Goal: Obtain resource: Download file/media

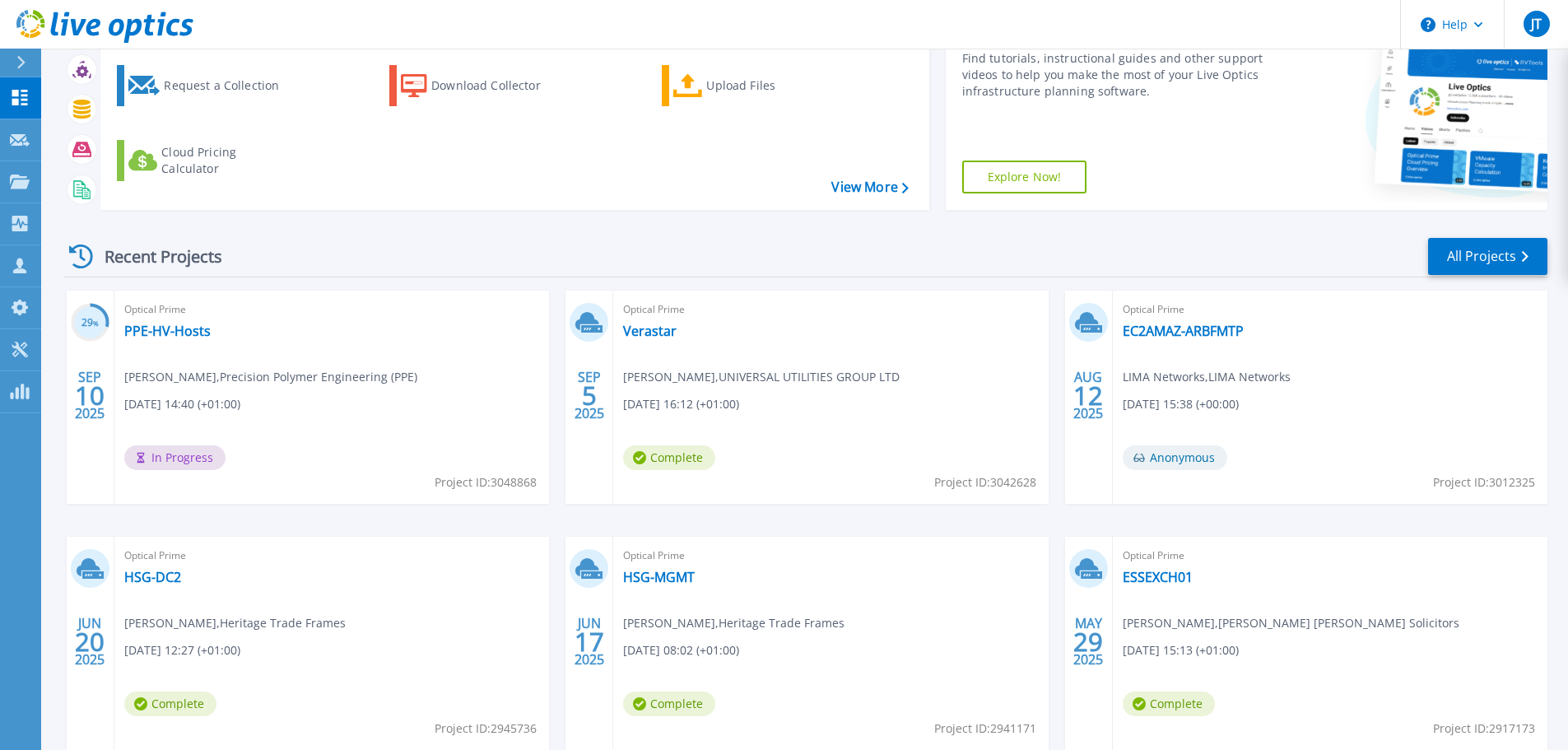
scroll to position [231, 0]
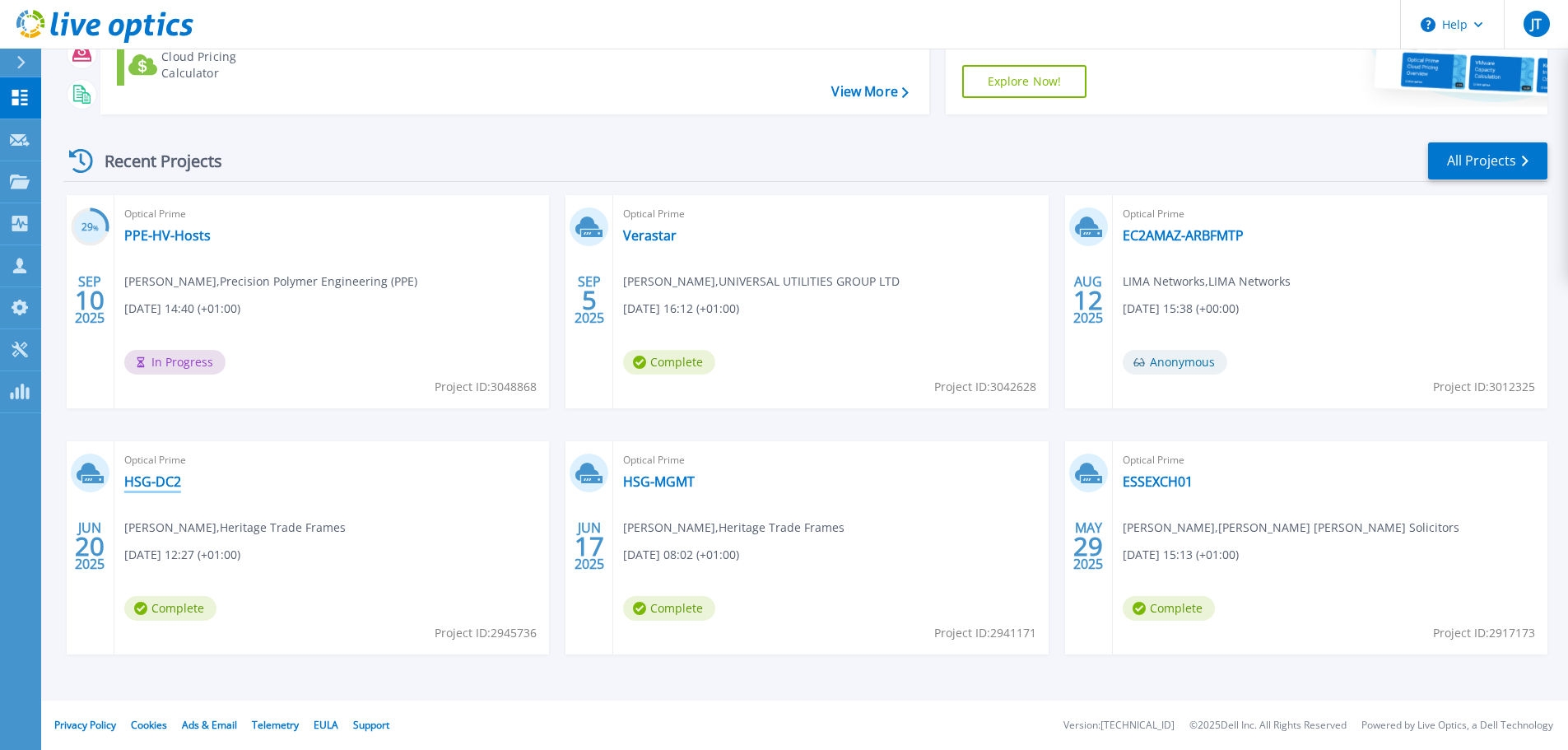
click at [166, 483] on link "HSG-DC2" at bounding box center [153, 481] width 57 height 16
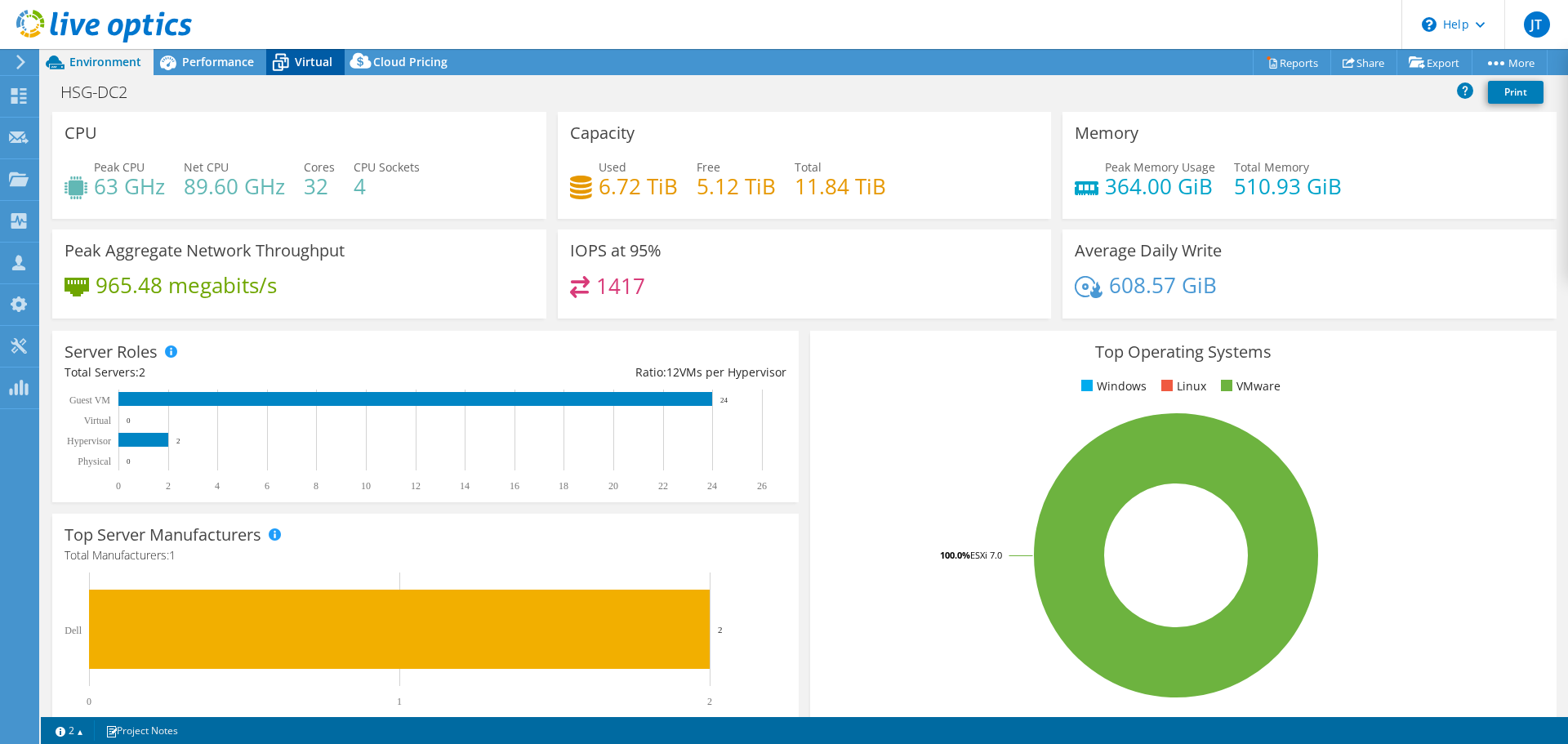
click at [291, 66] on icon at bounding box center [281, 62] width 28 height 28
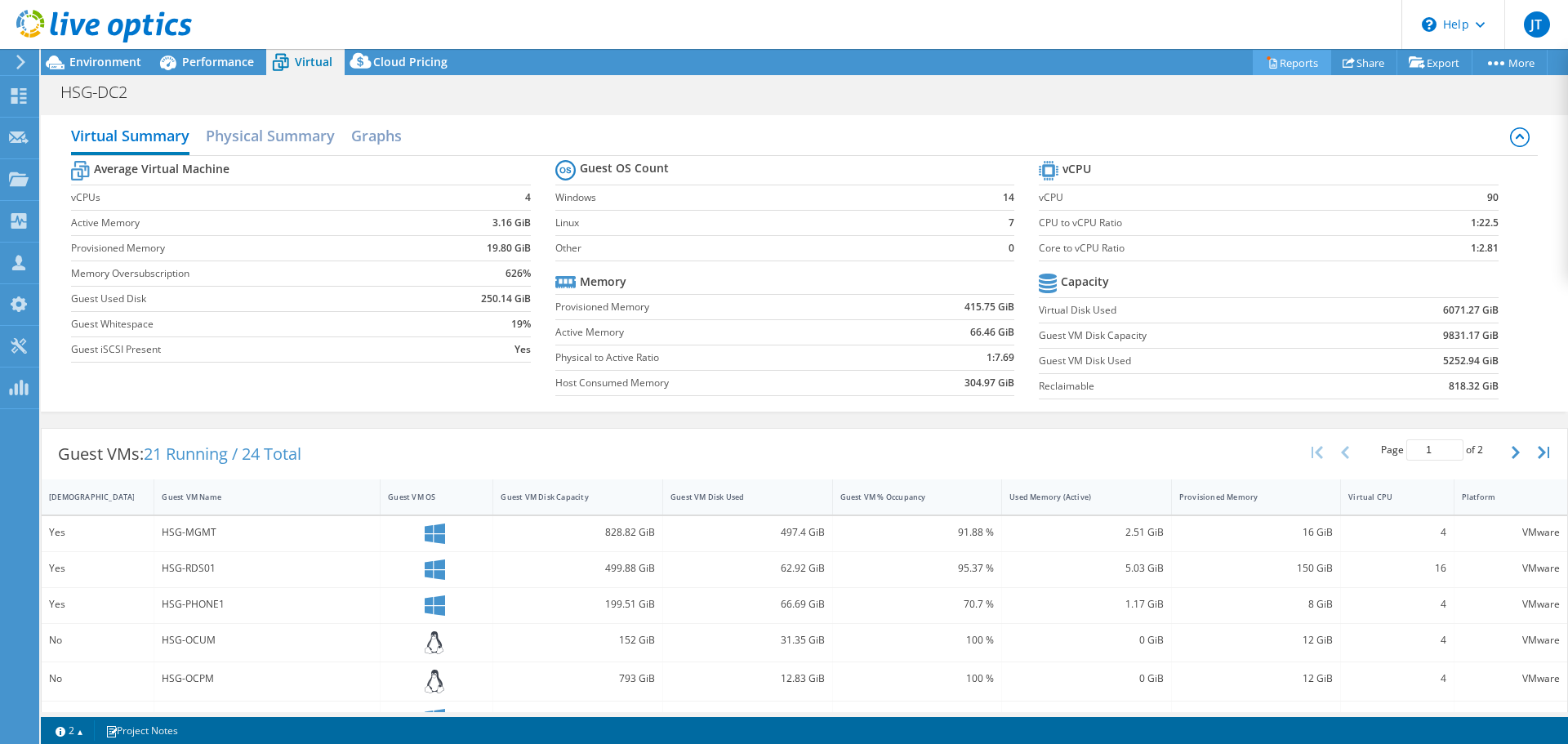
click at [1290, 50] on link "Reports" at bounding box center [1292, 62] width 79 height 26
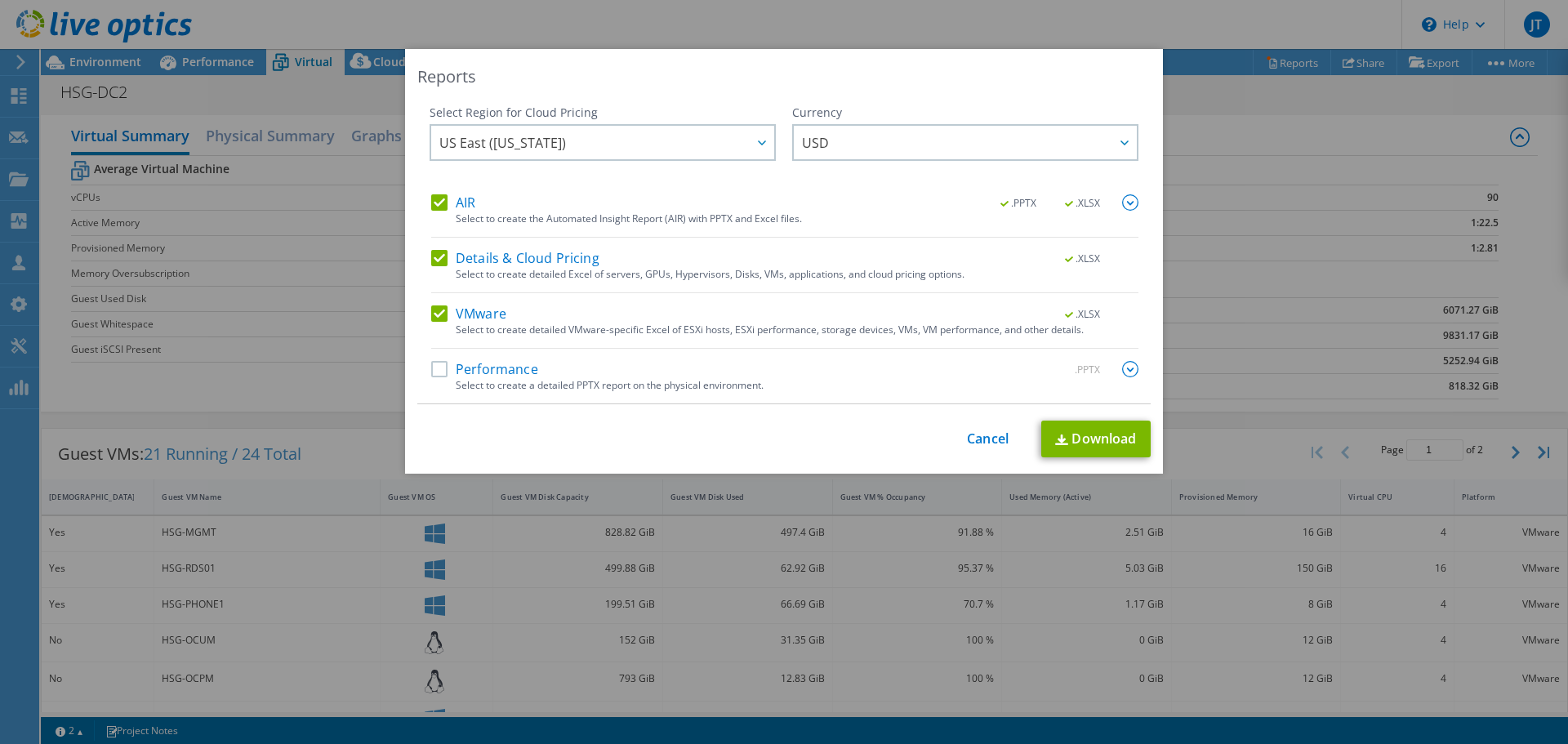
click at [565, 271] on div "Select to create detailed Excel of servers, GPUs, Hypervisors, Disks, VMs, appl…" at bounding box center [797, 274] width 683 height 12
click at [508, 217] on div "Select to create the Automated Insight Report (AIR) with PPTX and Excel files." at bounding box center [797, 219] width 683 height 12
click at [491, 252] on label "Details & Cloud Pricing" at bounding box center [515, 258] width 168 height 16
click at [0, 0] on input "Details & Cloud Pricing" at bounding box center [0, 0] width 0 height 0
click at [463, 205] on label "AIR" at bounding box center [453, 203] width 44 height 16
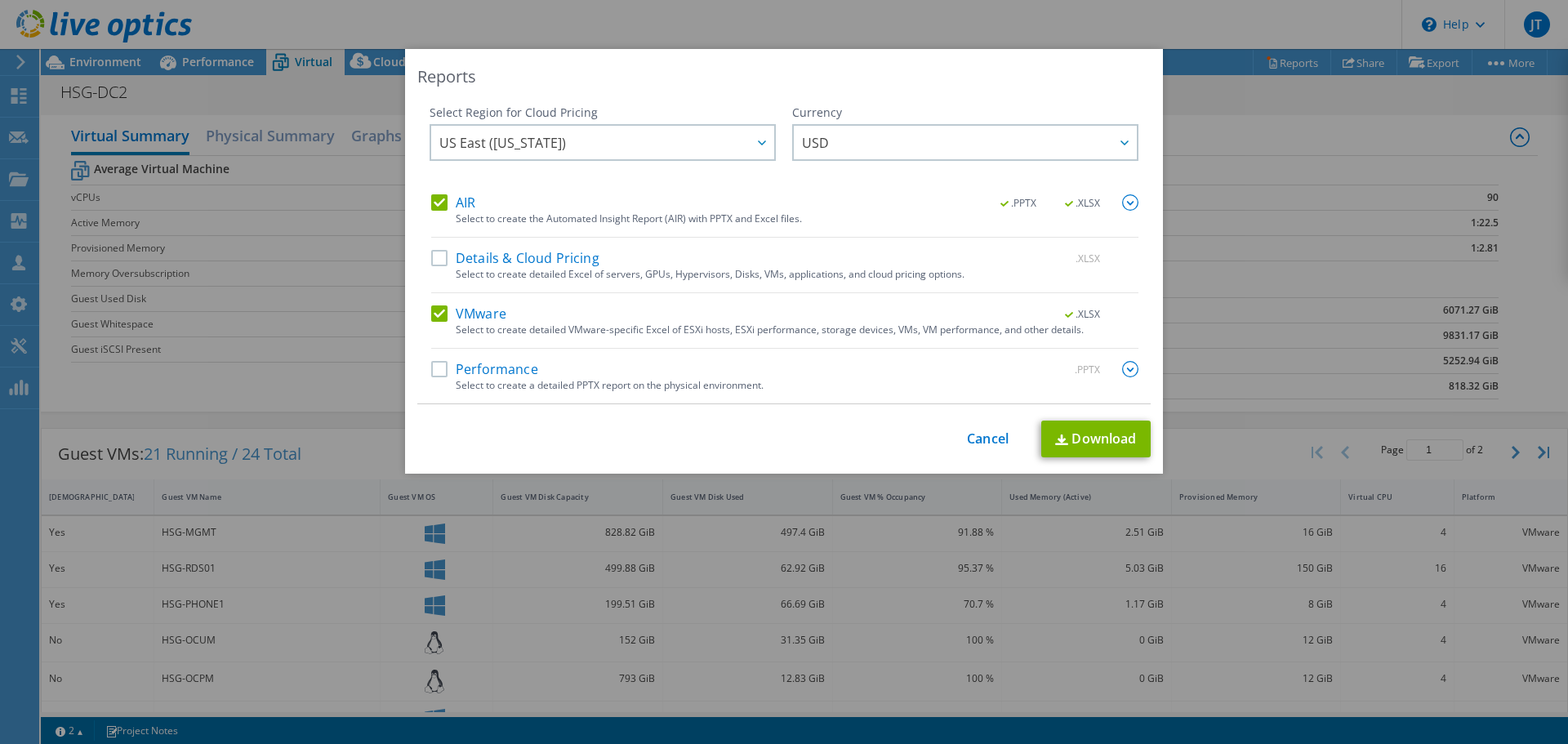
click at [0, 0] on input "AIR" at bounding box center [0, 0] width 0 height 0
click at [1041, 433] on link "Download" at bounding box center [1096, 439] width 110 height 37
click at [1237, 152] on div "Reports Select Region for Cloud Pricing Asia Pacific (Hong Kong) Asia Pacific (…" at bounding box center [784, 372] width 1568 height 647
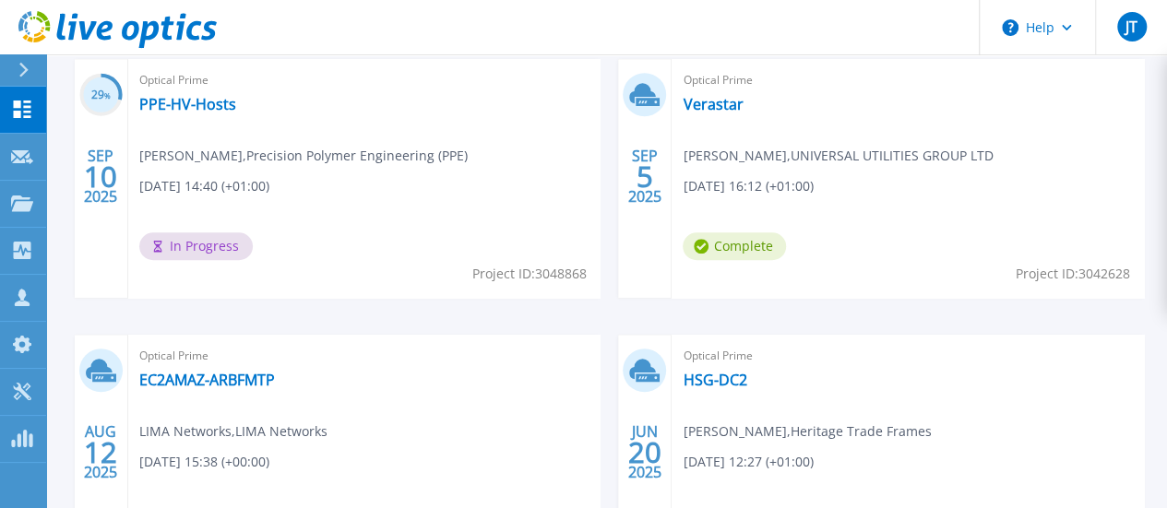
scroll to position [670, 0]
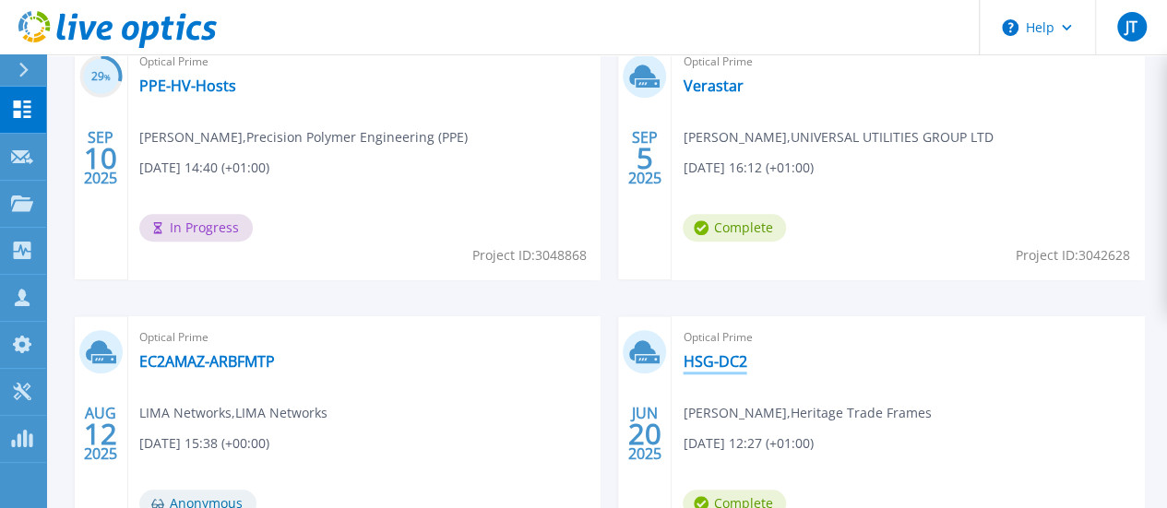
click at [683, 368] on link "HSG-DC2" at bounding box center [715, 361] width 64 height 18
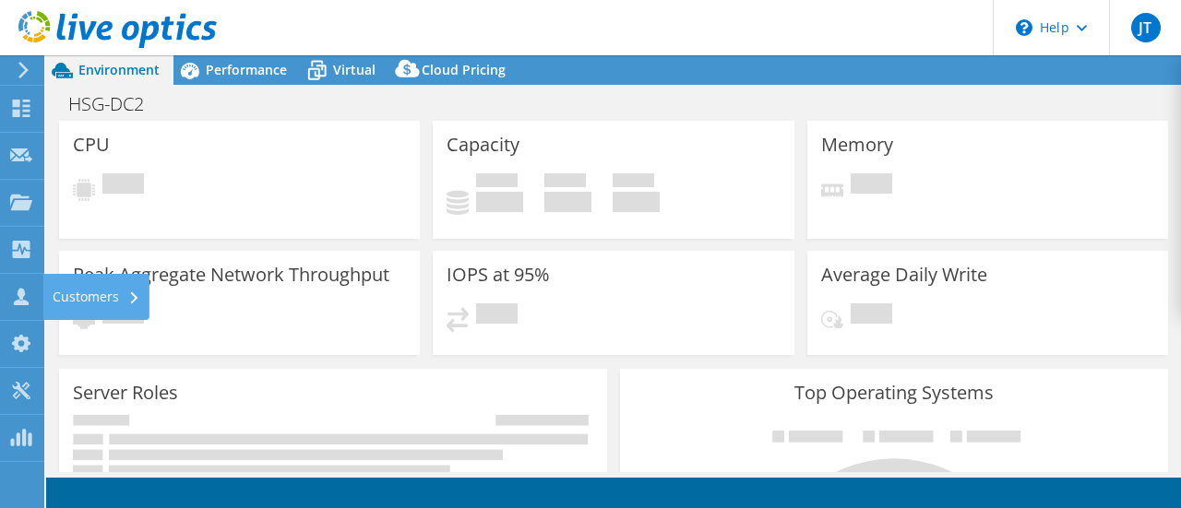
select select "USD"
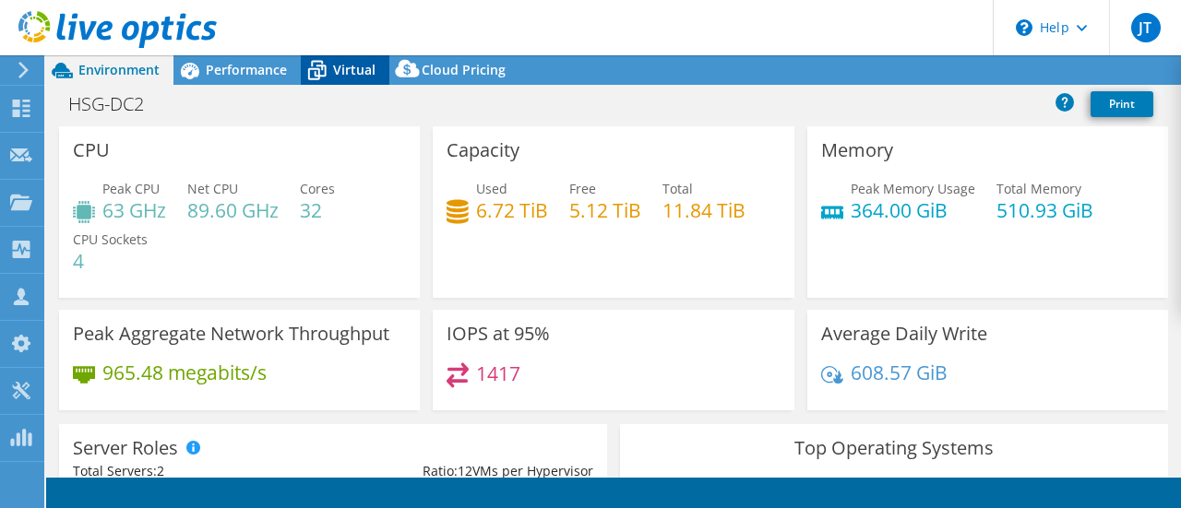
click at [342, 78] on span "Virtual" at bounding box center [354, 70] width 42 height 18
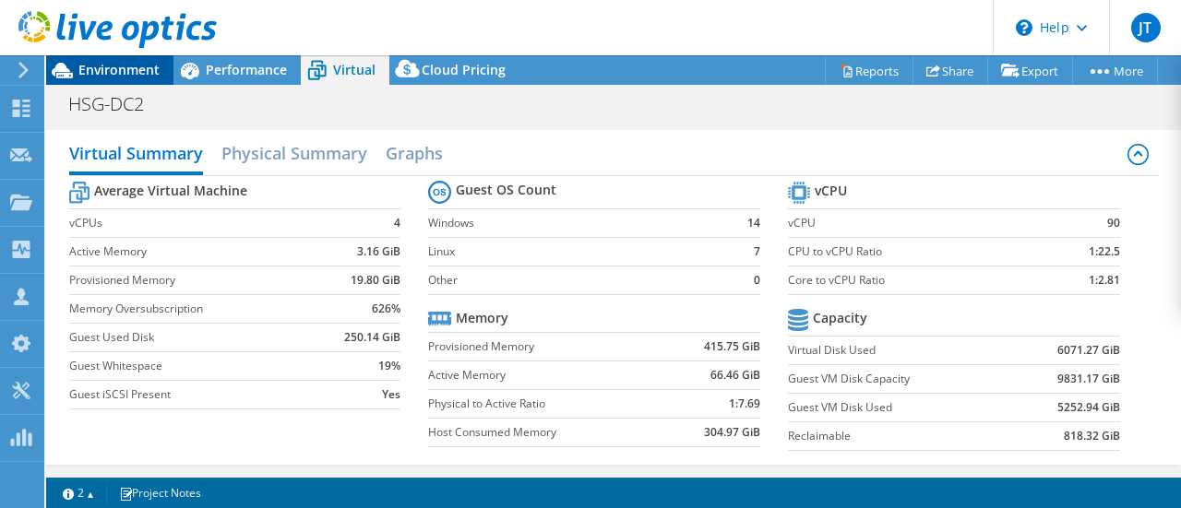
click at [131, 67] on span "Environment" at bounding box center [118, 70] width 81 height 18
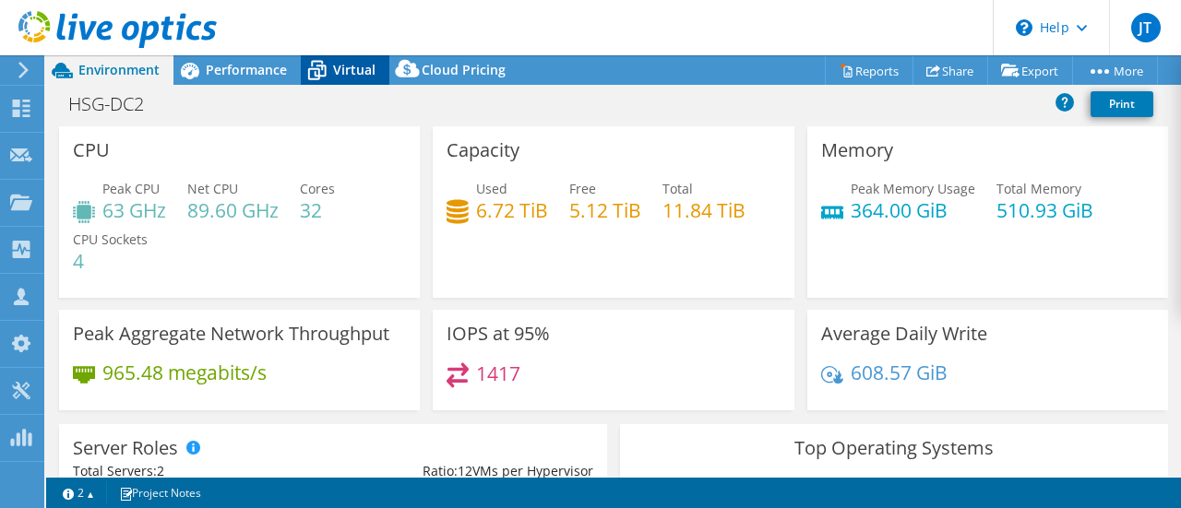
click at [358, 82] on div "Virtual" at bounding box center [345, 70] width 89 height 30
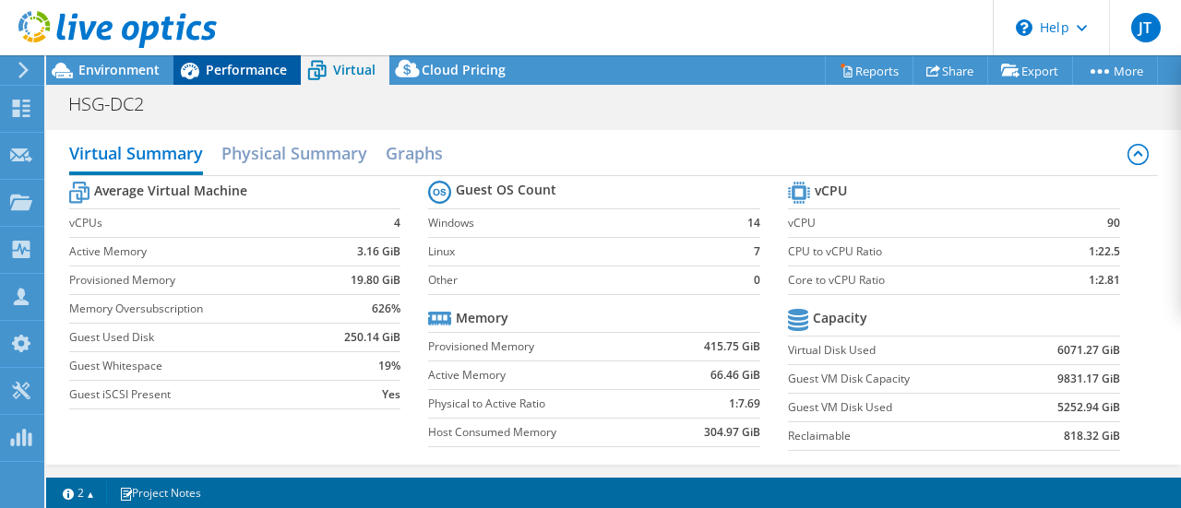
click at [246, 69] on span "Performance" at bounding box center [246, 70] width 81 height 18
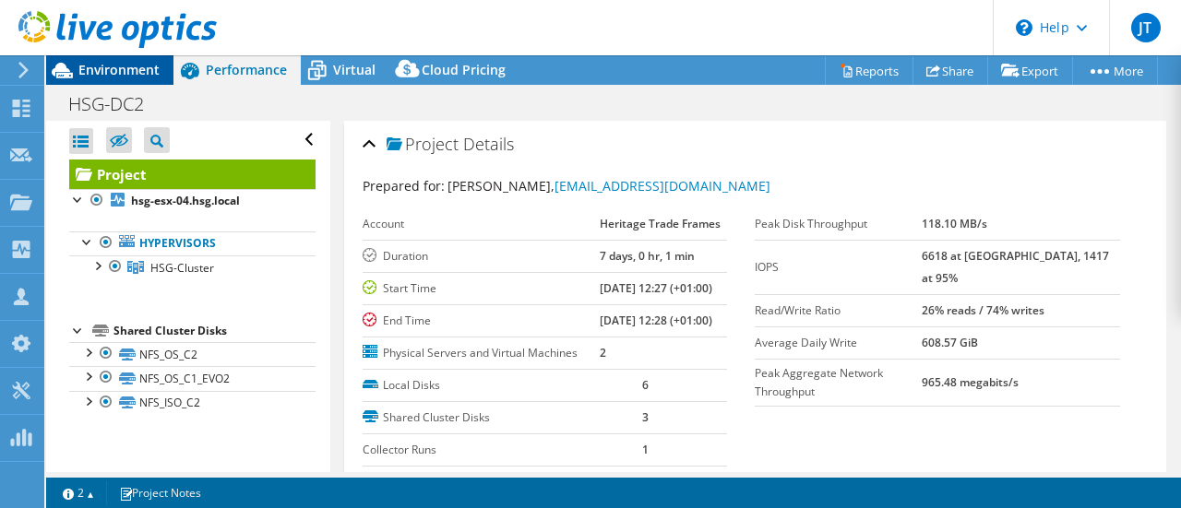
click at [149, 65] on span "Environment" at bounding box center [118, 70] width 81 height 18
